Goal: Information Seeking & Learning: Learn about a topic

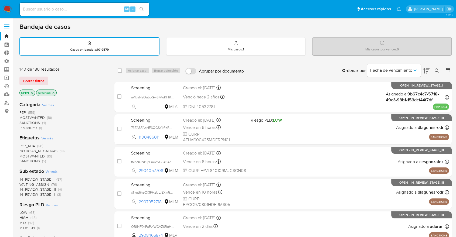
click at [23, 158] on span "SANCTIONS" at bounding box center [29, 160] width 21 height 5
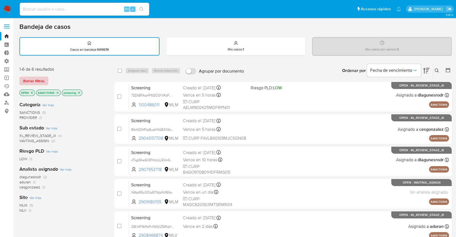
click at [43, 79] on span "Borrar filtros" at bounding box center [33, 81] width 21 height 8
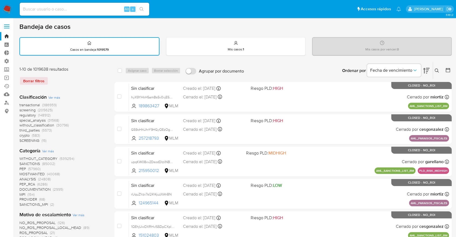
click at [21, 114] on span "regulatory" at bounding box center [27, 115] width 16 height 5
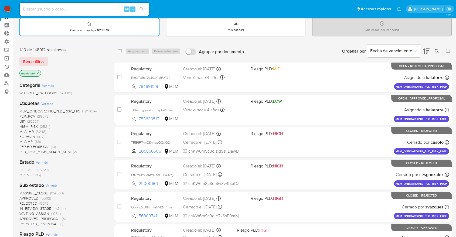
scroll to position [30, 0]
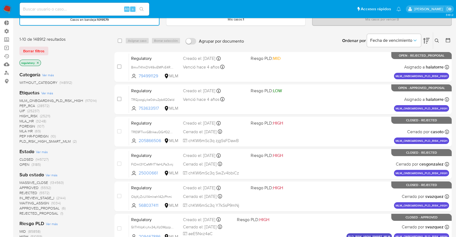
click at [22, 162] on span "OPEN" at bounding box center [24, 164] width 10 height 5
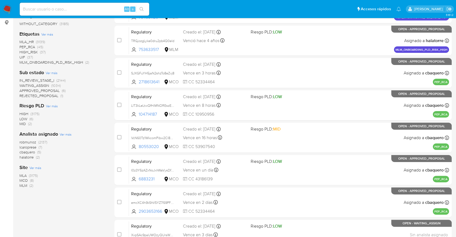
scroll to position [90, 0]
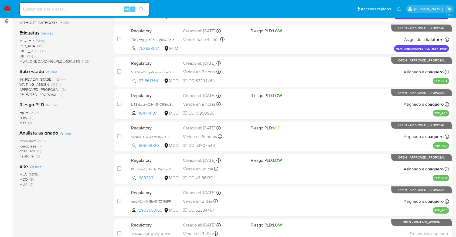
click at [22, 178] on span "MCO" at bounding box center [23, 179] width 8 height 5
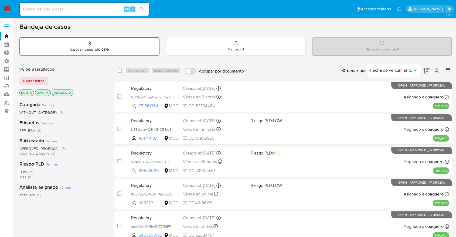
click at [53, 77] on div "Borrar filtros" at bounding box center [62, 81] width 86 height 9
click at [56, 78] on div "Borrar filtros" at bounding box center [62, 81] width 86 height 9
click at [47, 77] on button "Borrar filtros" at bounding box center [33, 81] width 29 height 9
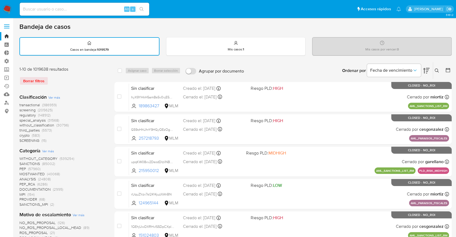
click at [19, 108] on span "screening" at bounding box center [27, 109] width 16 height 5
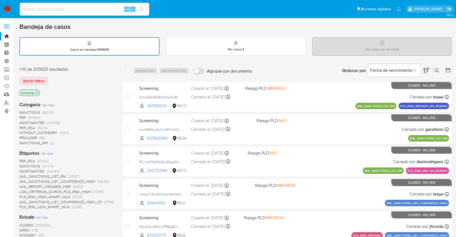
click at [22, 229] on span "OPEN" at bounding box center [24, 230] width 10 height 5
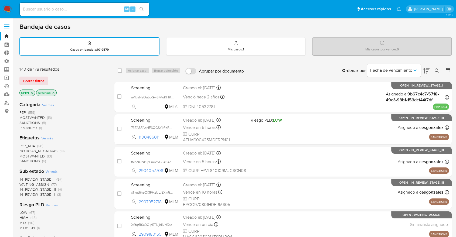
click at [53, 78] on div "Borrar filtros" at bounding box center [62, 81] width 86 height 9
click at [15, 71] on main "3.161.2" at bounding box center [228, 223] width 456 height 446
click at [65, 85] on div "1-10 de 178 resultados Borrar filtros OPEN screening" at bounding box center [62, 81] width 86 height 31
click at [72, 69] on div "1-10 de 178 resultados" at bounding box center [62, 69] width 86 height 6
click at [71, 81] on div "Borrar filtros" at bounding box center [62, 81] width 86 height 9
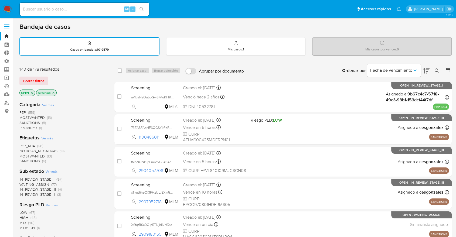
click at [17, 76] on main "3.161.2" at bounding box center [228, 223] width 456 height 446
click at [50, 77] on div "Borrar filtros" at bounding box center [62, 81] width 86 height 9
click at [55, 77] on div "Borrar filtros" at bounding box center [62, 81] width 86 height 9
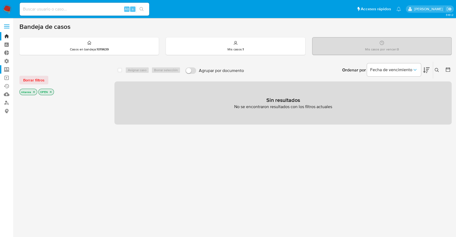
click at [10, 69] on label "Screening" at bounding box center [32, 69] width 64 height 8
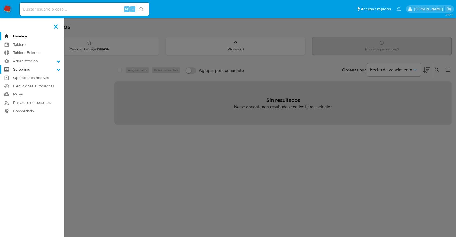
click at [0, 0] on input "Screening" at bounding box center [0, 0] width 0 height 0
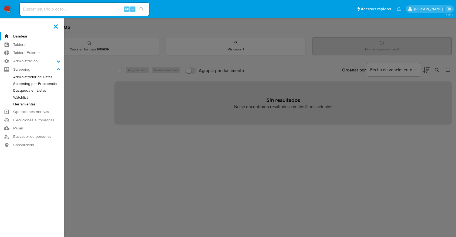
click at [17, 75] on link "Administrador de Listas" at bounding box center [32, 77] width 64 height 7
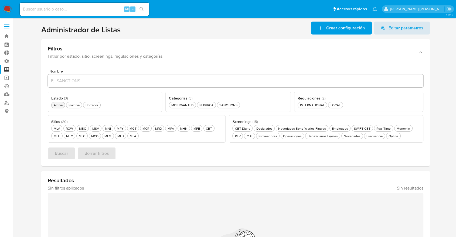
click at [63, 106] on div "Activa Activa" at bounding box center [58, 105] width 11 height 5
click at [105, 136] on div "MLM MLM" at bounding box center [107, 136] width 9 height 5
click at [388, 135] on div "Online Online" at bounding box center [394, 136] width 12 height 5
click at [193, 107] on div "MOSTWANTED MOSTWANTED" at bounding box center [182, 105] width 24 height 5
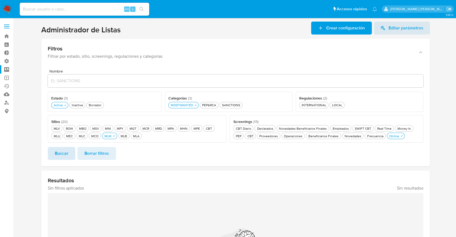
click at [69, 155] on button "Buscar" at bounding box center [62, 153] width 28 height 13
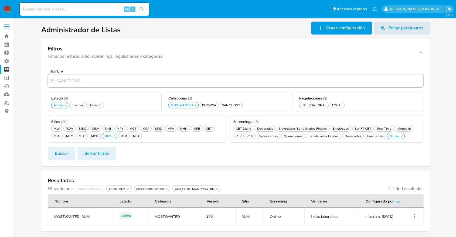
click at [416, 216] on icon "Acciones" at bounding box center [414, 216] width 5 height 5
click at [409, 176] on button "Ver detalles" at bounding box center [393, 175] width 49 height 14
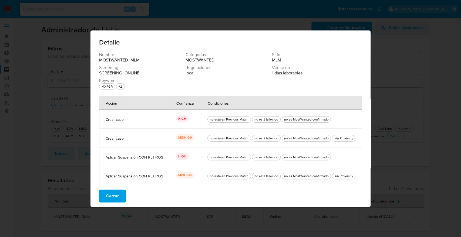
click at [125, 192] on button "Cerrar" at bounding box center [112, 196] width 27 height 13
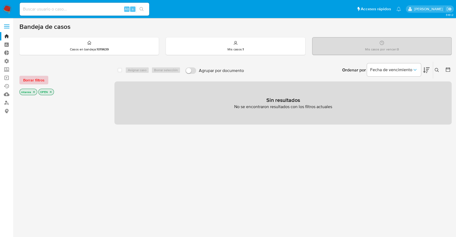
click at [47, 78] on button "Borrar filtros" at bounding box center [33, 80] width 29 height 9
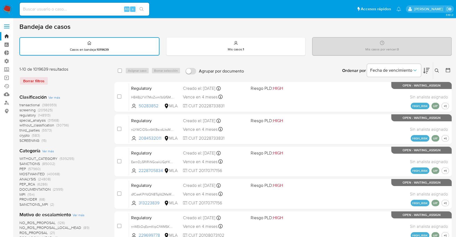
click at [20, 107] on span "screening" at bounding box center [27, 109] width 16 height 5
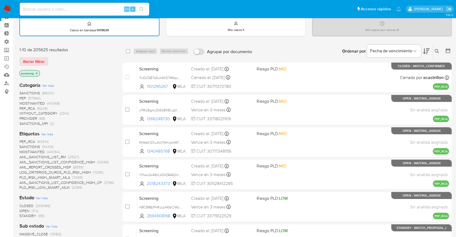
scroll to position [30, 0]
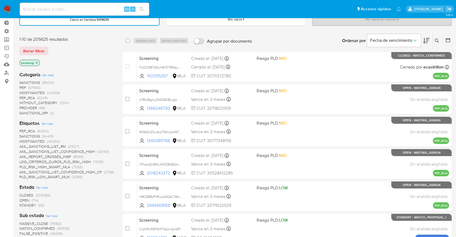
click at [23, 194] on span "CLOSED" at bounding box center [26, 195] width 14 height 5
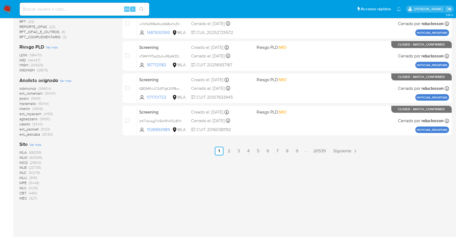
scroll to position [270, 0]
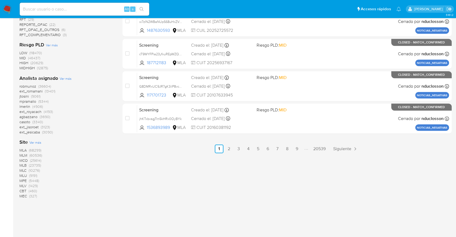
click at [22, 154] on span "MLM" at bounding box center [23, 155] width 8 height 5
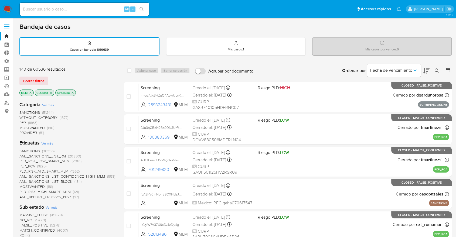
click at [22, 127] on span "MOSTWANTED" at bounding box center [31, 127] width 25 height 5
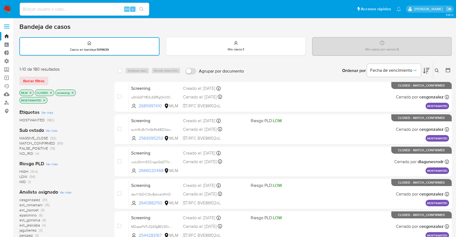
click at [23, 141] on span "MATCH_CONFIRMED" at bounding box center [37, 143] width 36 height 5
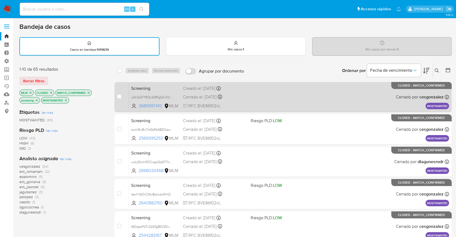
click at [264, 90] on div "Screening u5hGGFYfE3ySSfRgQkVOIwGb 2685997410 MLM Creado el: 11/09/2025 Creado …" at bounding box center [289, 96] width 320 height 27
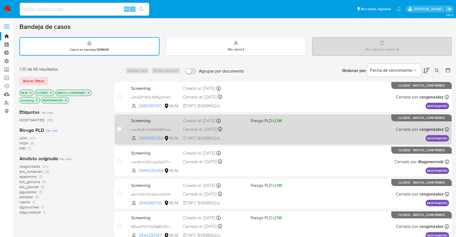
click at [310, 137] on div "Screening sukrWyBc7m5bRb68ZlXpovdb 2569395253 MLM Riesgo PLD: LOW Creado el: 09…" at bounding box center [289, 129] width 320 height 27
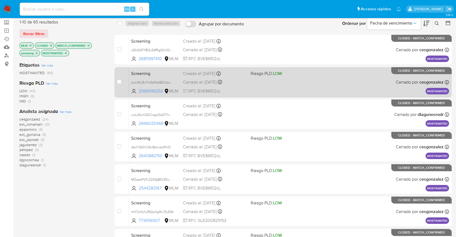
scroll to position [60, 0]
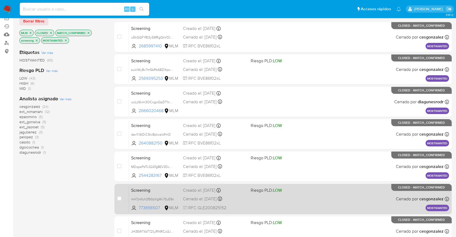
click at [169, 191] on span "Screening" at bounding box center [154, 189] width 47 height 7
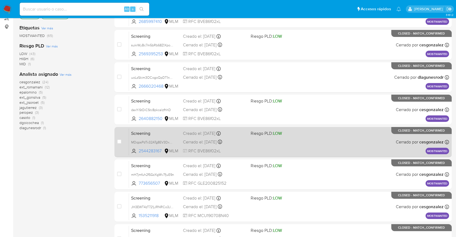
scroll to position [90, 0]
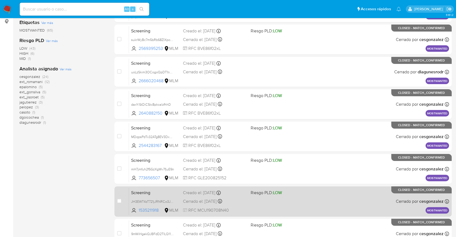
click at [170, 191] on span "Screening" at bounding box center [154, 192] width 47 height 7
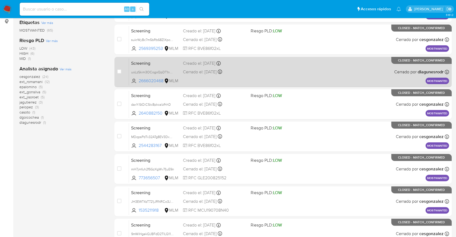
scroll to position [120, 0]
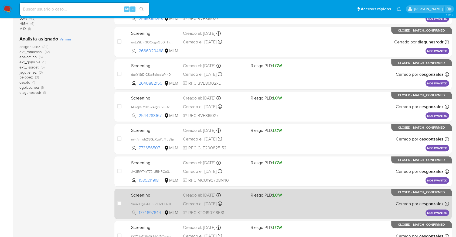
click at [164, 196] on span "Screening" at bounding box center [154, 194] width 47 height 7
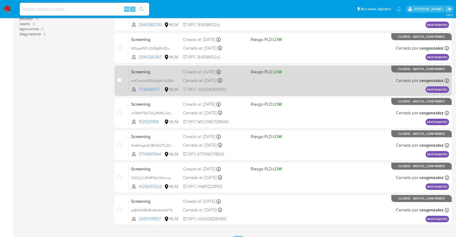
scroll to position [180, 0]
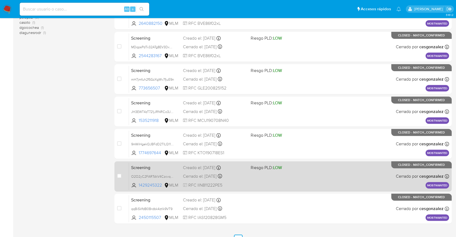
click at [164, 170] on span "Screening" at bounding box center [154, 167] width 47 height 7
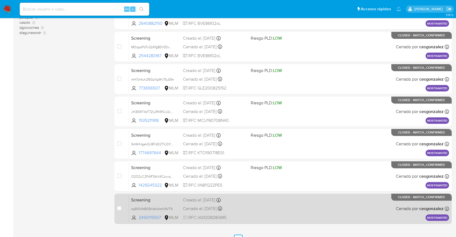
click at [164, 194] on div "case-item-checkbox No es posible asignar el caso Screening qqBiSVfdB0Brdbk4ztIk…" at bounding box center [282, 209] width 337 height 30
click at [164, 199] on span "Screening" at bounding box center [154, 199] width 47 height 7
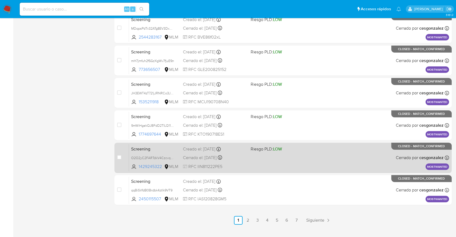
scroll to position [208, 0]
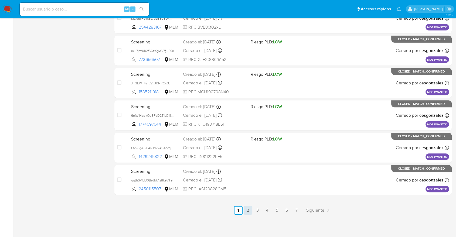
click at [250, 213] on link "2" at bounding box center [248, 210] width 9 height 9
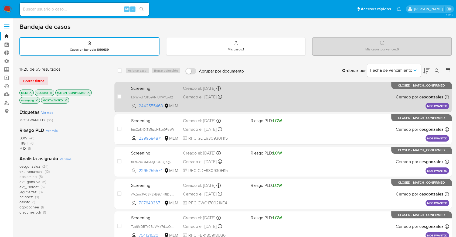
click at [166, 86] on span "Screening" at bounding box center [154, 87] width 47 height 7
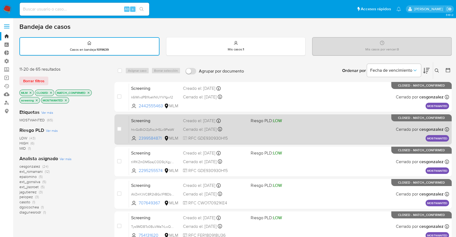
click at [174, 120] on span "Screening" at bounding box center [154, 120] width 47 height 7
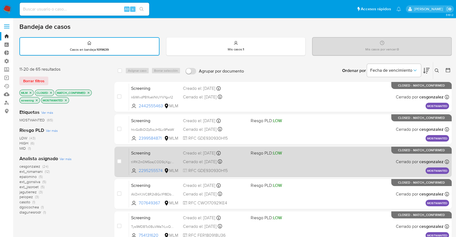
click at [176, 152] on span "Screening" at bounding box center [154, 152] width 47 height 7
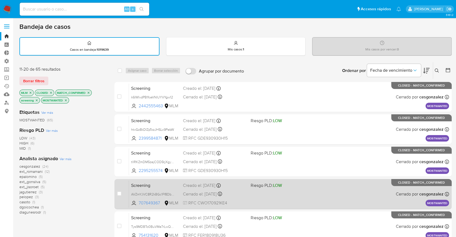
click at [169, 187] on span "Screening" at bounding box center [154, 185] width 47 height 7
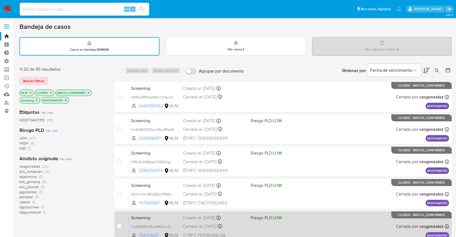
click at [161, 212] on div "case-item-checkbox No es posible asignar el caso Screening Tys9MDBTo0BuVMe7rLwQ…" at bounding box center [282, 227] width 337 height 30
click at [162, 214] on span "Screening" at bounding box center [154, 217] width 47 height 7
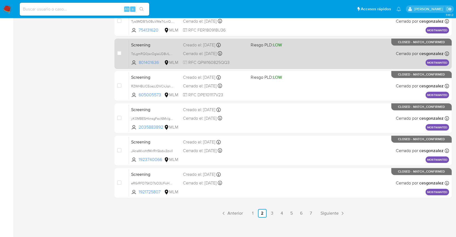
scroll to position [208, 0]
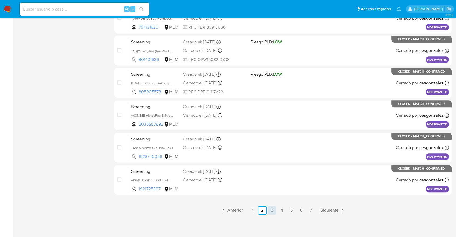
click at [270, 208] on link "3" at bounding box center [272, 210] width 9 height 9
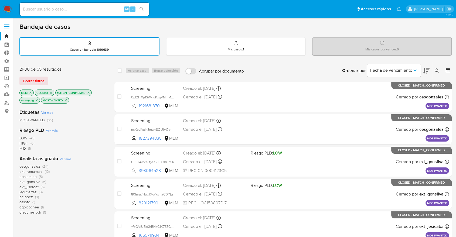
click at [175, 86] on span "Screening" at bounding box center [154, 87] width 47 height 7
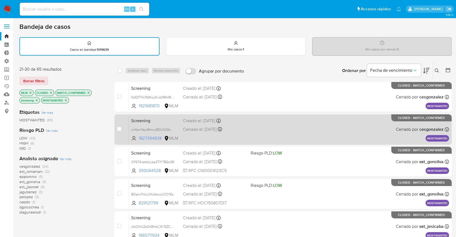
click at [176, 123] on span "Screening" at bounding box center [154, 120] width 47 height 7
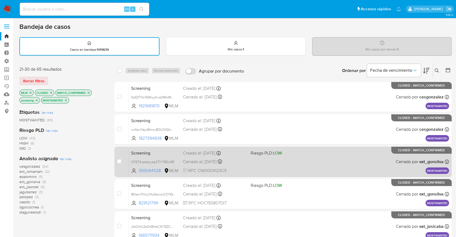
click at [173, 152] on span "Screening" at bounding box center [154, 152] width 47 height 7
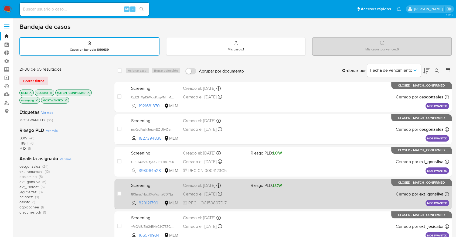
click at [168, 185] on span "Screening" at bounding box center [154, 185] width 47 height 7
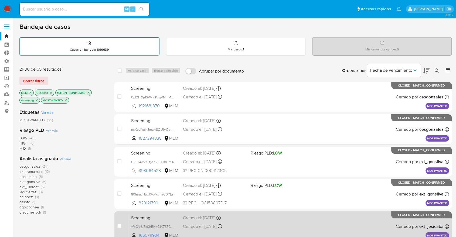
click at [158, 212] on div "case-item-checkbox No es posible asignar el caso Screening yfoOVlUZs0hBHsC1K76Z…" at bounding box center [282, 227] width 337 height 30
click at [158, 214] on span "Screening" at bounding box center [154, 217] width 47 height 7
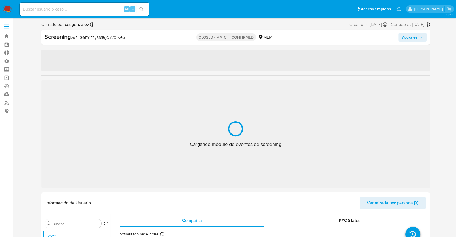
select select "10"
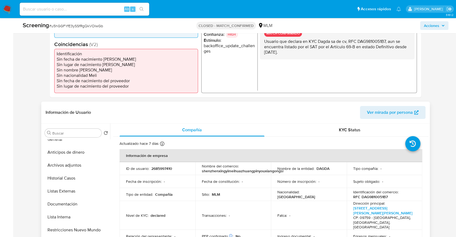
scroll to position [30, 0]
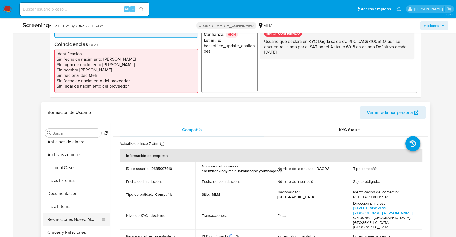
click at [67, 219] on button "Restricciones Nuevo Mundo" at bounding box center [74, 219] width 63 height 13
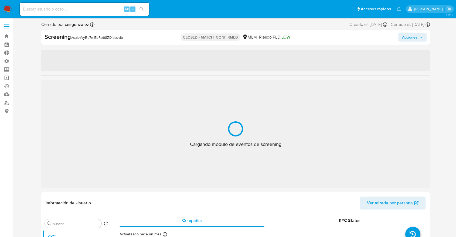
select select "10"
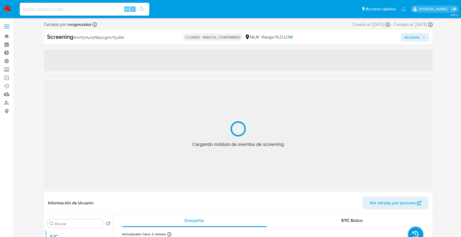
select select "10"
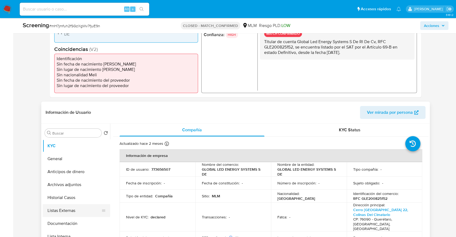
scroll to position [30, 0]
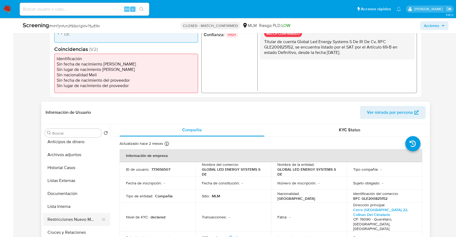
click at [50, 217] on button "Restricciones Nuevo Mundo" at bounding box center [74, 219] width 63 height 13
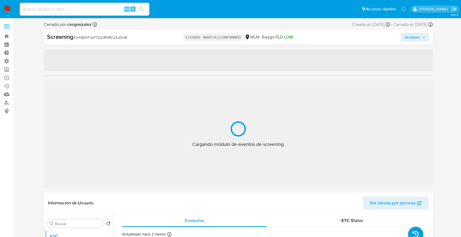
select select "10"
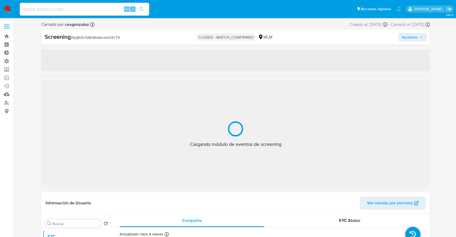
select select "10"
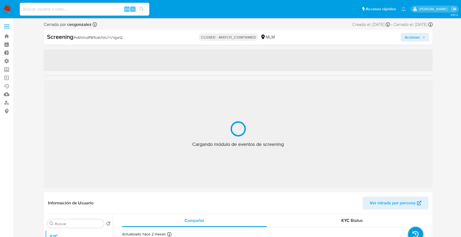
select select "10"
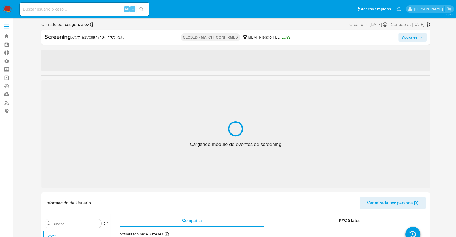
select select "10"
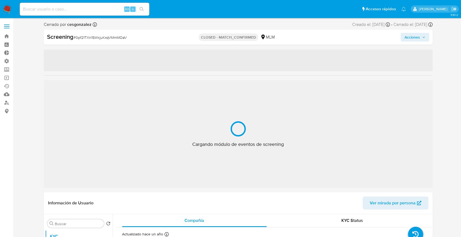
select select "10"
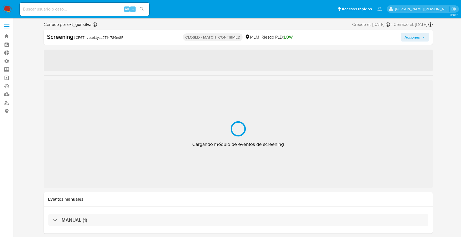
select select "10"
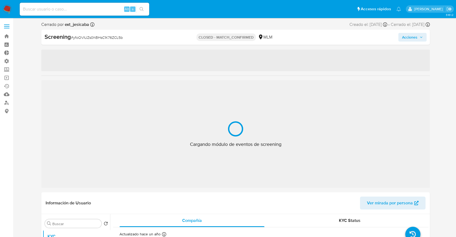
select select "10"
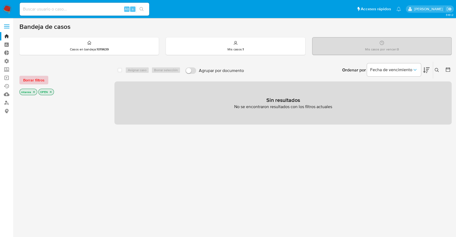
click at [47, 77] on button "Borrar filtros" at bounding box center [33, 80] width 29 height 9
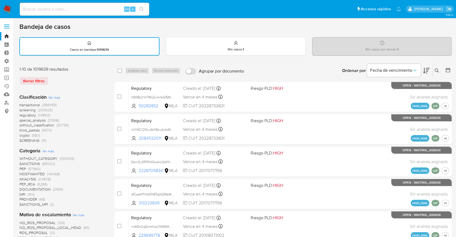
click at [20, 111] on span "screening" at bounding box center [27, 109] width 16 height 5
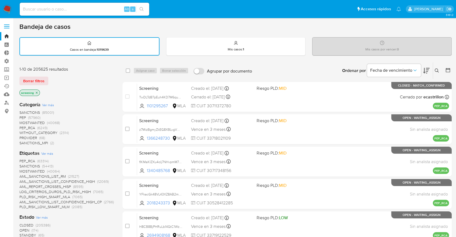
click at [24, 223] on span "CLOSED" at bounding box center [26, 225] width 14 height 5
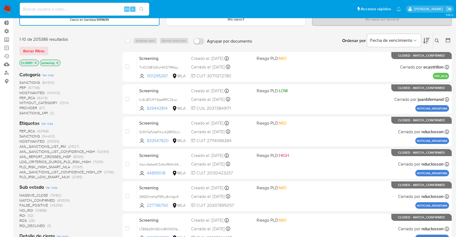
scroll to position [90, 0]
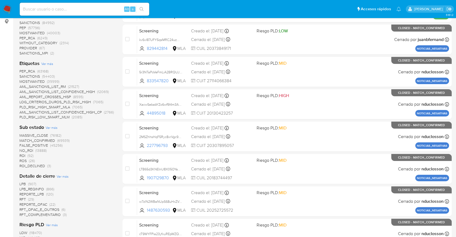
click at [21, 140] on span "MATCH_CONFIRMED" at bounding box center [37, 140] width 36 height 5
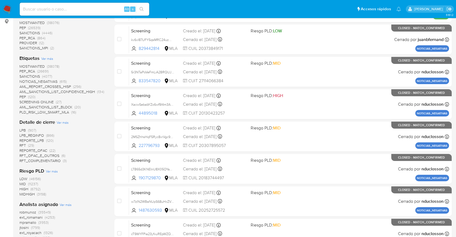
click at [23, 64] on span "MOSTWANTED" at bounding box center [31, 66] width 25 height 5
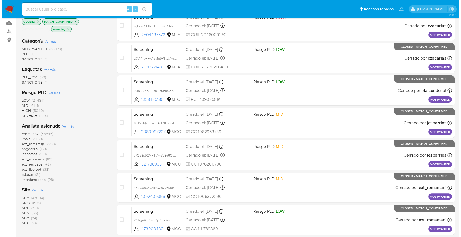
scroll to position [120, 0]
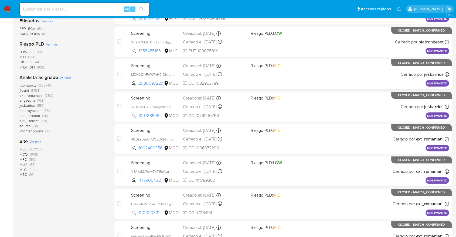
click at [32, 140] on span "Ver más" at bounding box center [35, 141] width 12 height 5
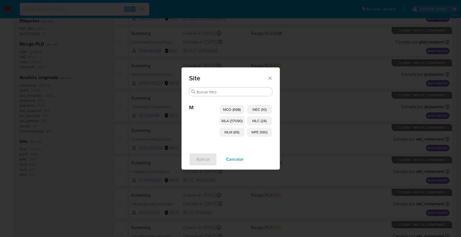
click at [220, 108] on p "MCO (698)" at bounding box center [231, 109] width 25 height 9
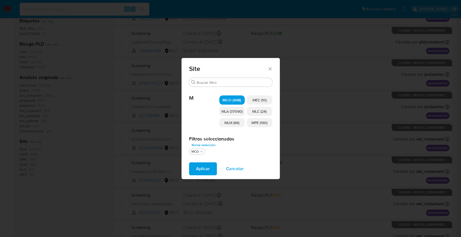
click at [224, 123] on span "MLM (66)" at bounding box center [231, 122] width 15 height 5
click at [259, 112] on span "MLC (24)" at bounding box center [259, 111] width 14 height 5
click at [256, 101] on span "MEC (10)" at bounding box center [259, 99] width 14 height 5
click at [251, 122] on p "MPE (190)" at bounding box center [259, 122] width 25 height 9
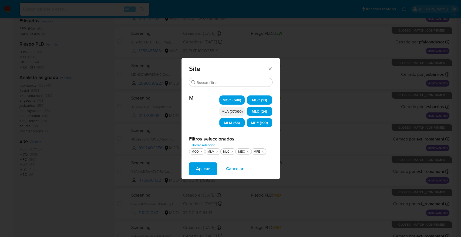
click at [212, 169] on button "Aplicar" at bounding box center [203, 168] width 28 height 13
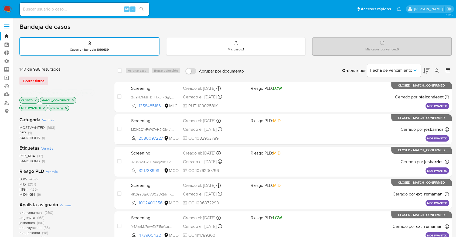
click at [7, 178] on aside "Bandeja Tablero Tablero Externo Administración Reglas Roles Usuarios Equipos Co…" at bounding box center [6, 223] width 13 height 446
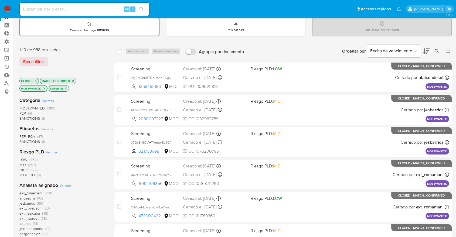
scroll to position [30, 0]
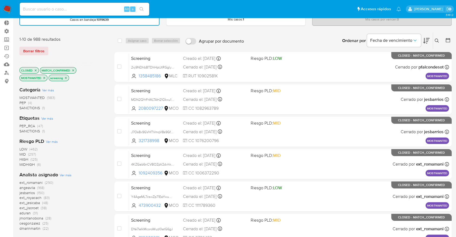
click at [30, 62] on icon "close-filter" at bounding box center [30, 62] width 3 height 3
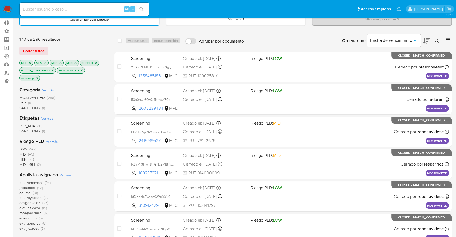
click at [30, 62] on icon "close-filter" at bounding box center [29, 62] width 3 height 3
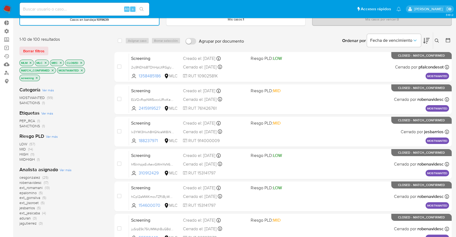
click at [46, 62] on icon "close-filter" at bounding box center [45, 62] width 3 height 3
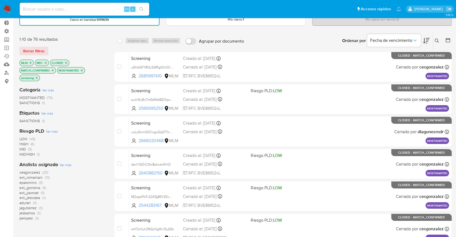
click at [46, 62] on icon "close-filter" at bounding box center [45, 62] width 3 height 3
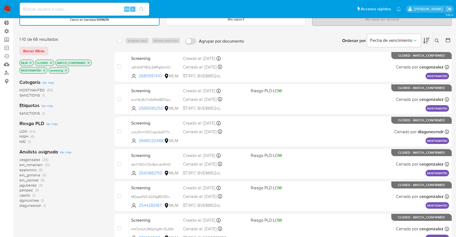
click at [55, 47] on div "Borrar filtros" at bounding box center [62, 51] width 86 height 9
click at [20, 162] on span "ext_romamani" at bounding box center [30, 164] width 23 height 5
